Goal: Check status: Check status

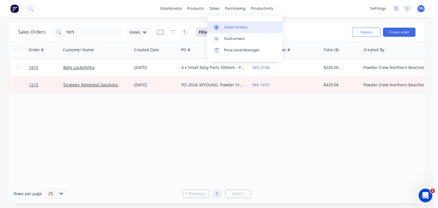
click at [226, 27] on div "Sales Orders" at bounding box center [235, 27] width 23 height 5
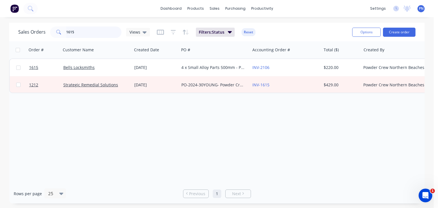
click at [98, 30] on input "1615" at bounding box center [94, 32] width 56 height 11
type input "wheels"
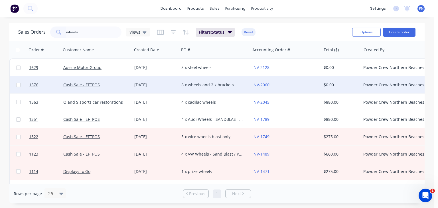
click at [187, 89] on div "6 x wheels and 2 x brackets" at bounding box center [214, 84] width 71 height 17
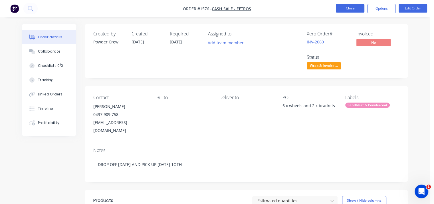
click at [343, 5] on button "Close" at bounding box center [350, 8] width 29 height 9
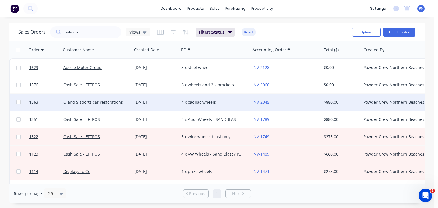
click at [207, 102] on div "4 x cadilac wheels" at bounding box center [212, 103] width 63 height 6
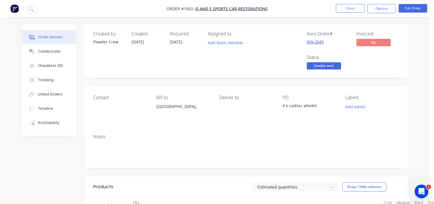
click at [313, 41] on link "INV-2045" at bounding box center [315, 41] width 17 height 5
click at [355, 9] on button "Close" at bounding box center [350, 8] width 29 height 9
